Goal: Transaction & Acquisition: Purchase product/service

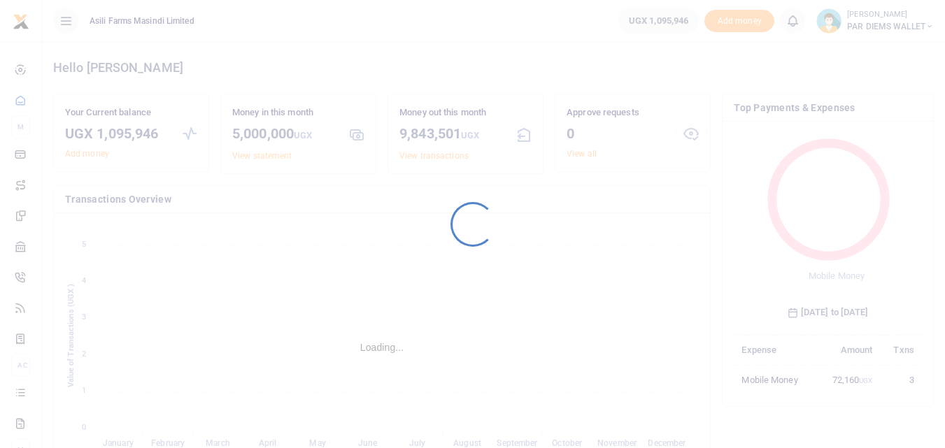
scroll to position [186, 178]
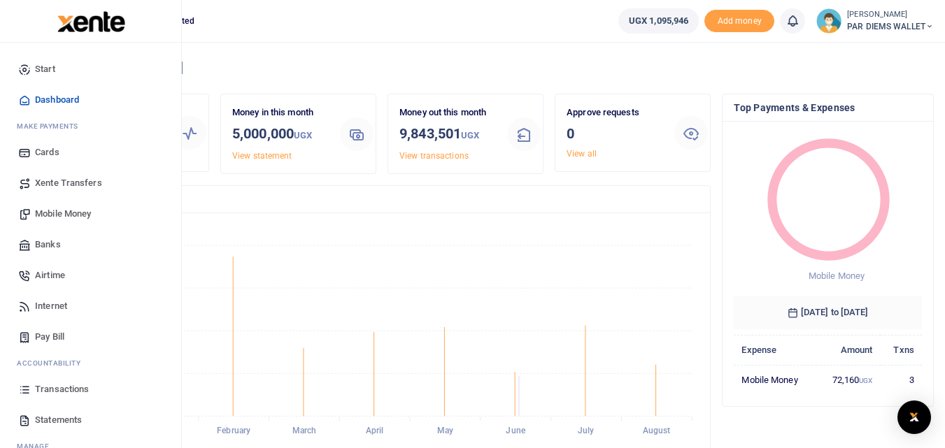
click at [64, 210] on span "Mobile Money" at bounding box center [63, 214] width 56 height 14
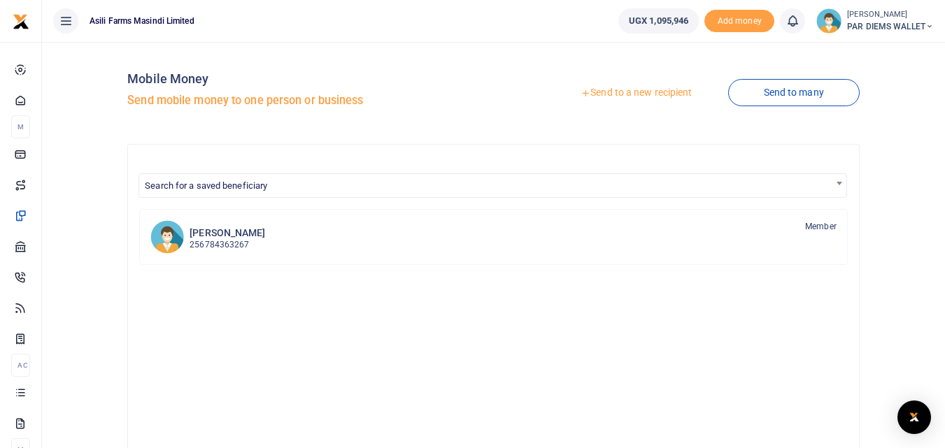
click at [640, 85] on link "Send to a new recipient" at bounding box center [636, 92] width 183 height 25
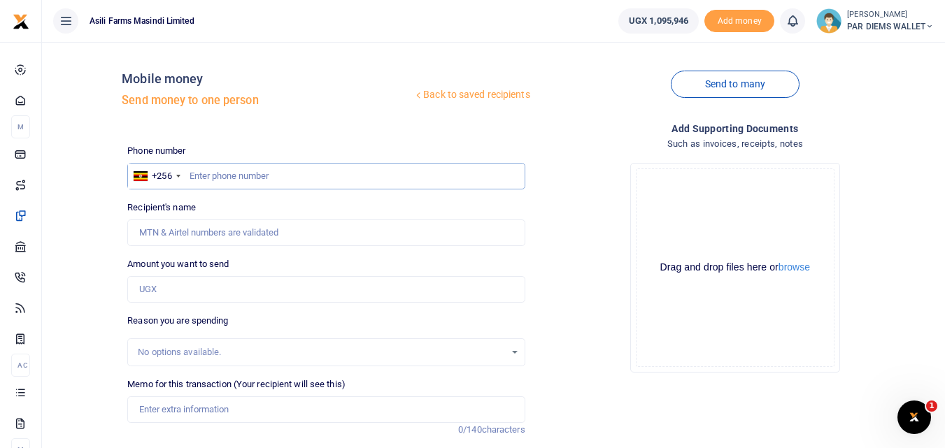
click at [206, 181] on input "text" at bounding box center [325, 176] width 397 height 27
type input "761624255"
type input "Grace Akello"
type input "761624255"
click at [181, 290] on input "Amount you want to send" at bounding box center [325, 289] width 397 height 27
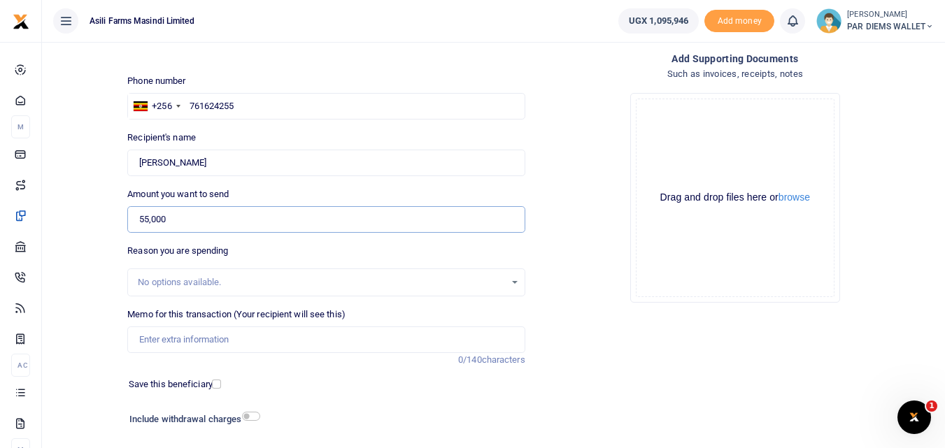
scroll to position [72, 0]
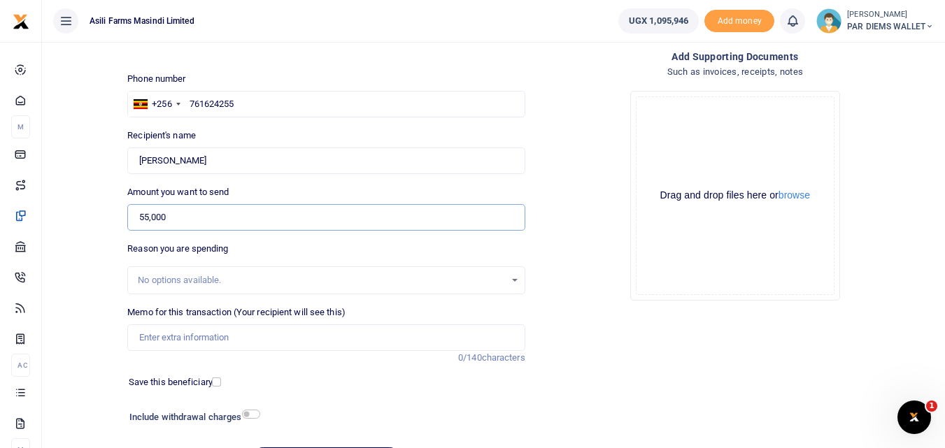
type input "55,000"
click at [183, 339] on input "Memo for this transaction (Your recipient will see this)" at bounding box center [325, 338] width 397 height 27
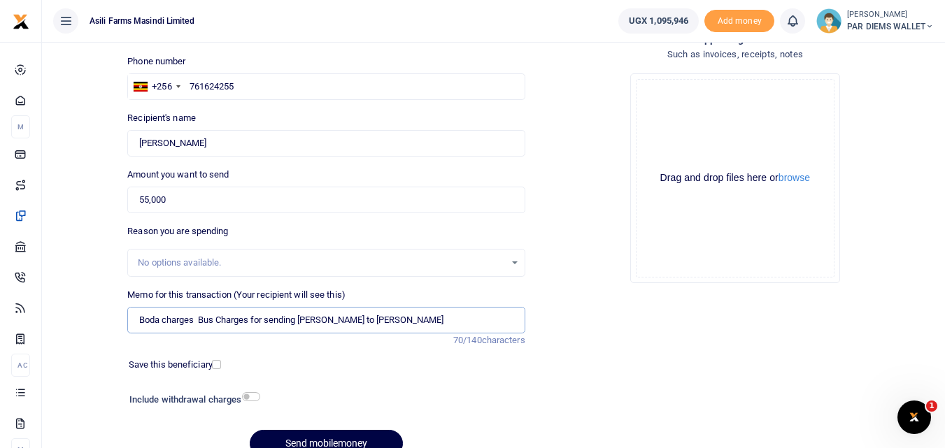
scroll to position [90, 0]
type input "Boda charges Bus Charges for sending Maize Sample to Mandela Millers"
click at [336, 437] on button "Send mobilemoney" at bounding box center [326, 443] width 153 height 27
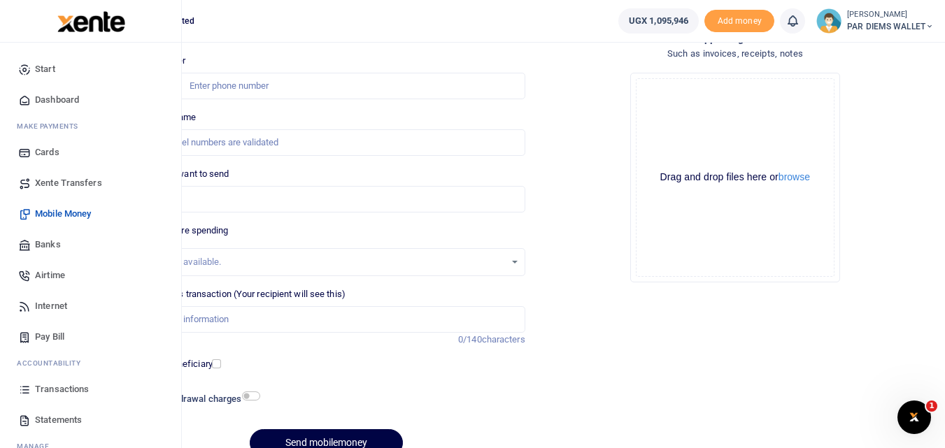
click at [18, 392] on icon at bounding box center [24, 389] width 13 height 13
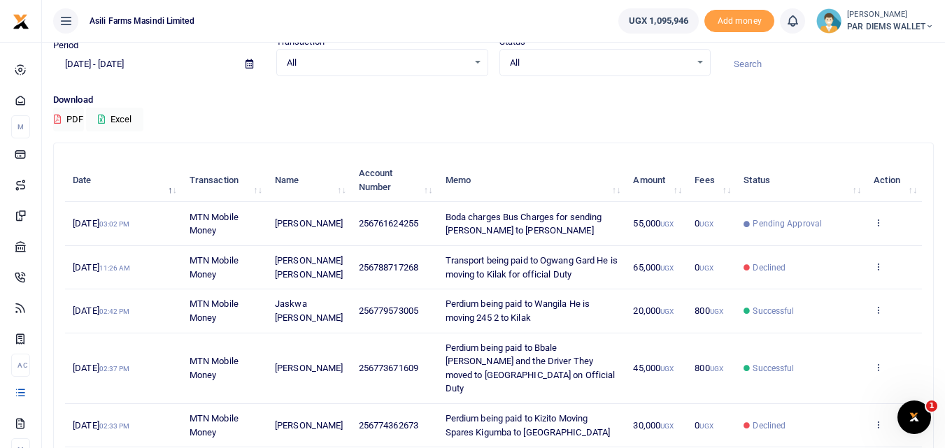
scroll to position [60, 0]
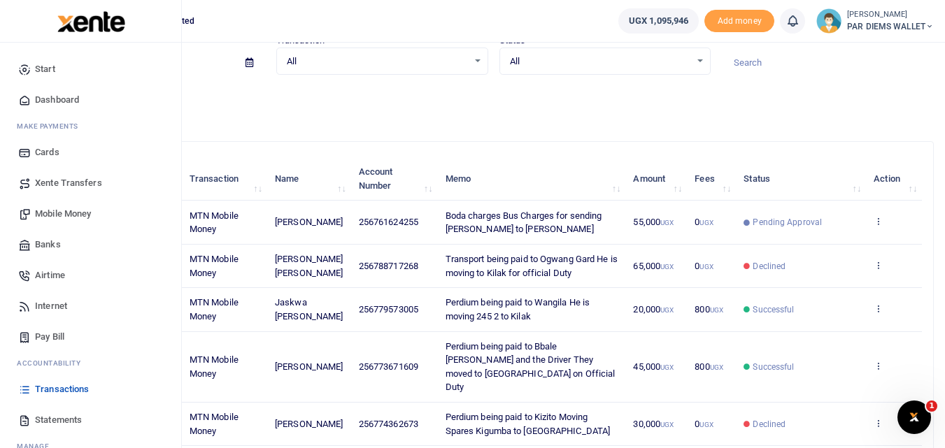
click at [74, 216] on span "Mobile Money" at bounding box center [63, 214] width 56 height 14
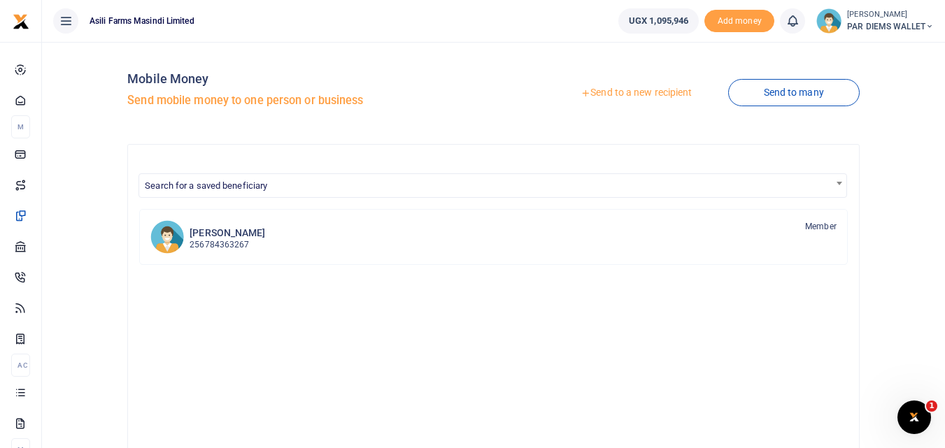
click at [630, 99] on link "Send to a new recipient" at bounding box center [636, 92] width 183 height 25
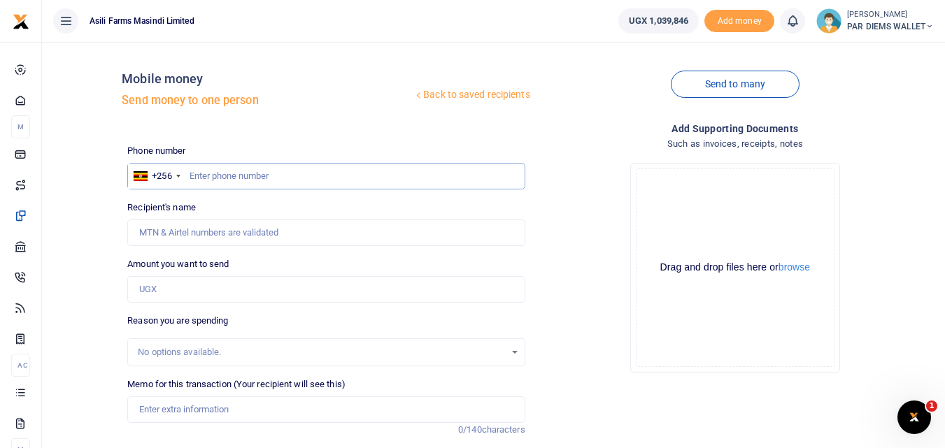
click at [205, 175] on input "text" at bounding box center [325, 176] width 397 height 27
type input "781369760"
type input "Gloria Ngonzi"
type input "781369760"
click at [229, 285] on input "Amount you want to send" at bounding box center [325, 289] width 397 height 27
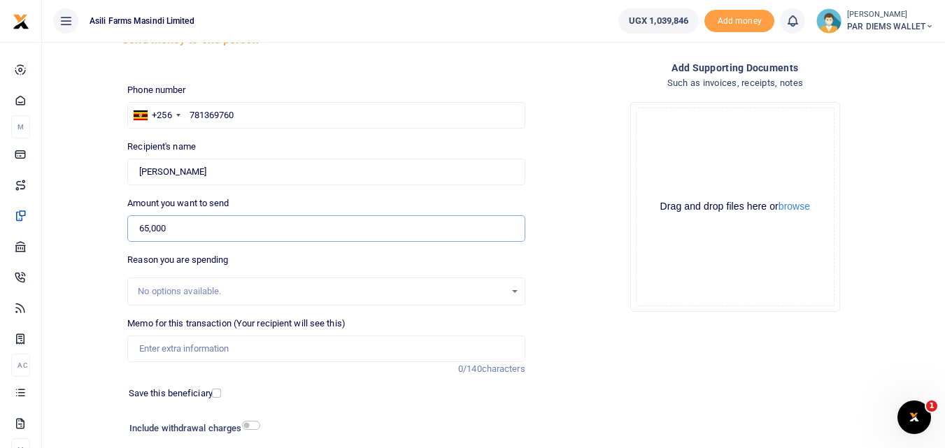
scroll to position [65, 0]
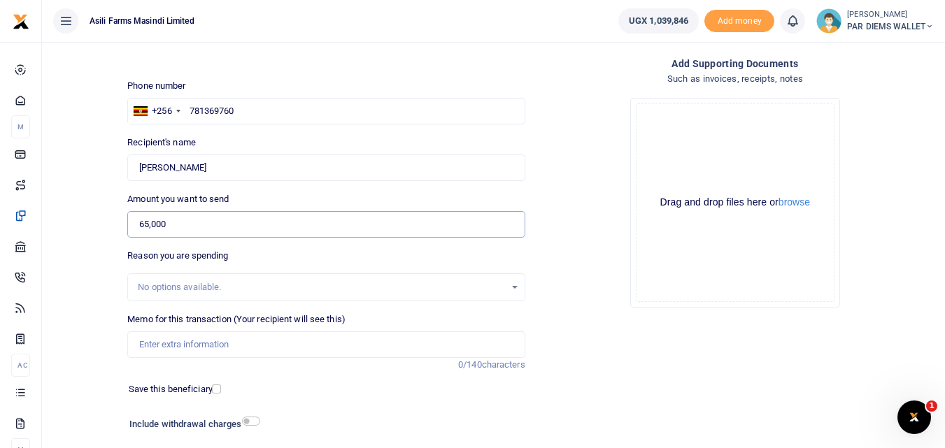
type input "65,000"
click at [178, 342] on input "Memo for this transaction (Your recipient will see this)" at bounding box center [325, 345] width 397 height 27
click at [182, 348] on input "Transport being paid to" at bounding box center [325, 345] width 397 height 27
click at [248, 341] on input "Transport being paid to" at bounding box center [325, 345] width 397 height 27
click at [252, 355] on input "Transport refund" at bounding box center [325, 345] width 397 height 27
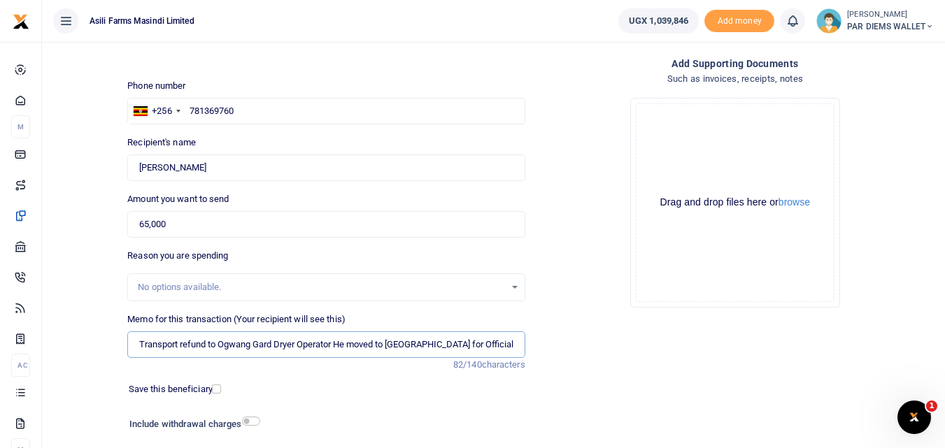
type input "Transport refund to Ogwang Gard Dryer Operator He moved to [GEOGRAPHIC_DATA] fo…"
click at [693, 134] on div "Drag and drop files here or browse Powered by Uppy" at bounding box center [735, 203] width 199 height 199
click at [742, 157] on div "Drag and drop files here or browse Powered by Uppy" at bounding box center [735, 203] width 199 height 199
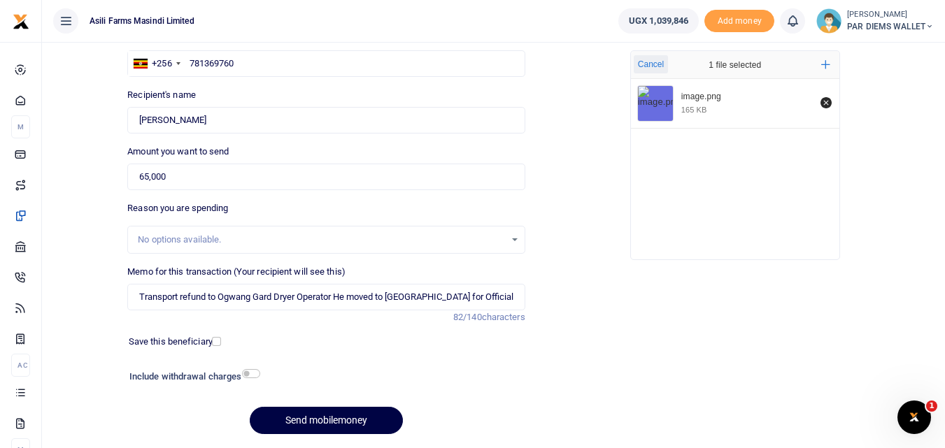
scroll to position [157, 0]
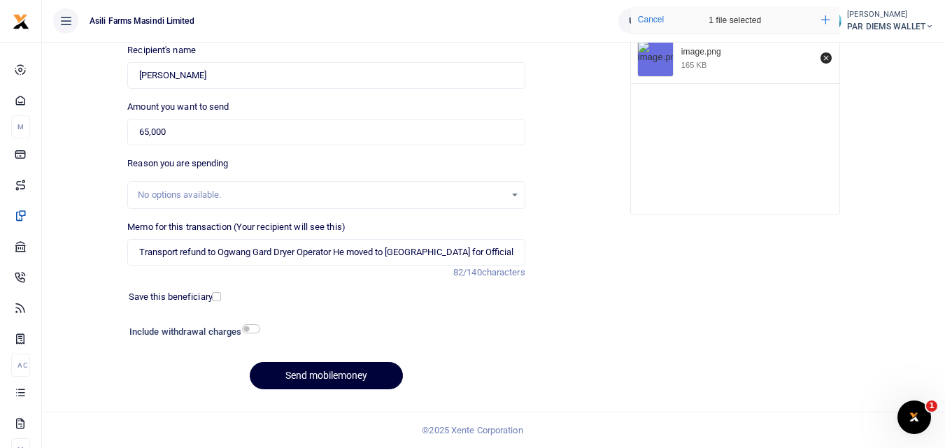
click at [342, 378] on button "Send mobilemoney" at bounding box center [326, 375] width 153 height 27
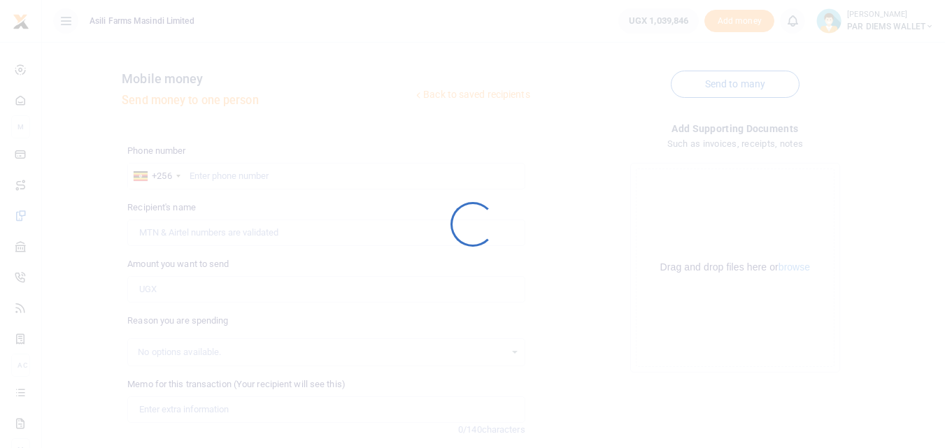
scroll to position [157, 0]
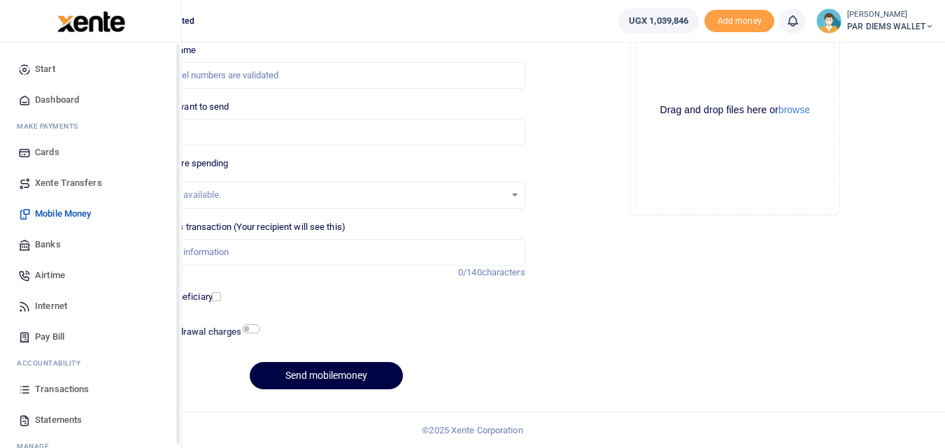
click at [24, 390] on icon at bounding box center [24, 389] width 13 height 13
